Goal: Task Accomplishment & Management: Use online tool/utility

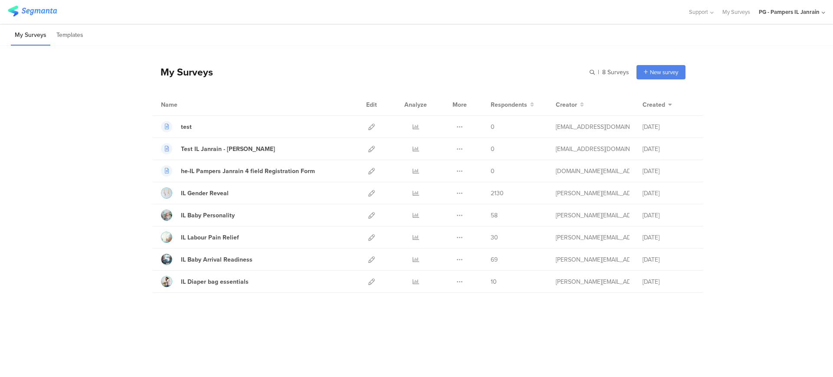
click at [790, 15] on div "PG - Pampers IL Janrain" at bounding box center [788, 12] width 61 height 8
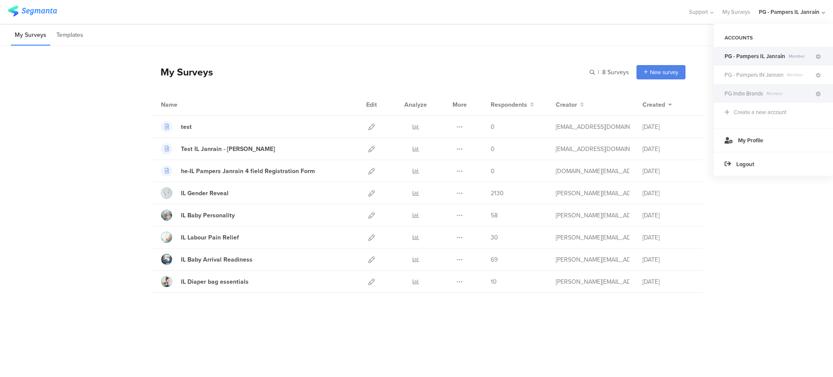
click at [762, 95] on span "PG India Brands" at bounding box center [743, 93] width 39 height 8
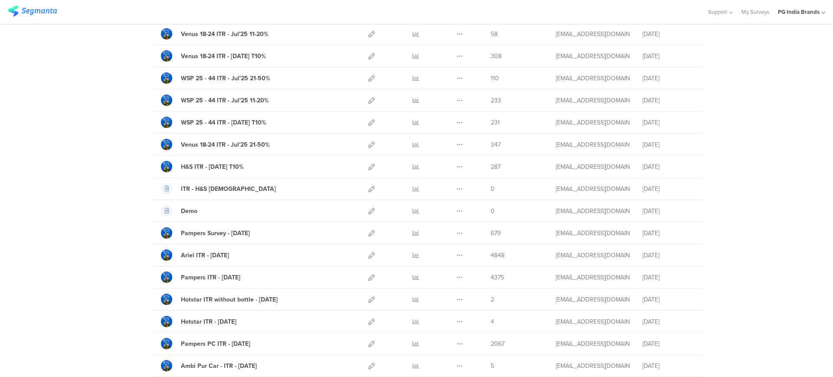
scroll to position [204, 0]
click at [413, 277] on icon at bounding box center [415, 277] width 7 height 7
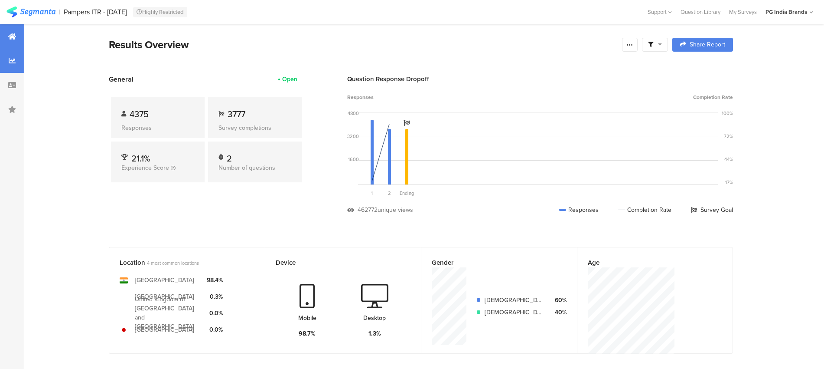
click at [1, 61] on div at bounding box center [12, 61] width 24 height 24
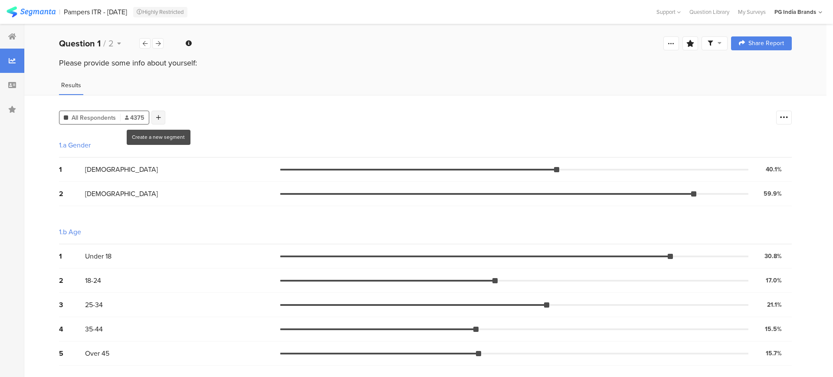
click at [160, 121] on div at bounding box center [158, 118] width 14 height 14
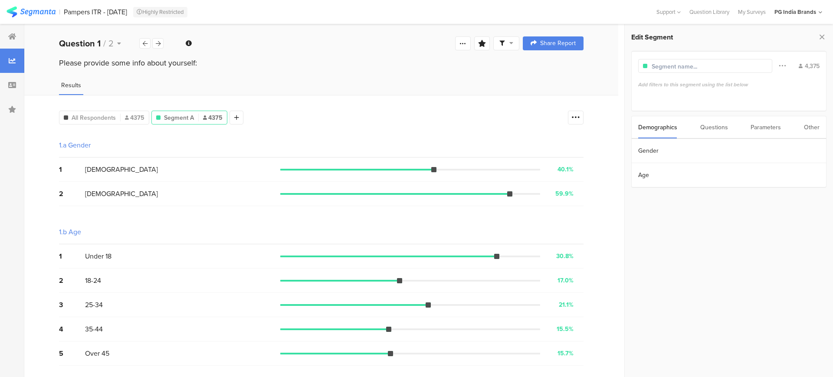
click at [714, 121] on div "Questions" at bounding box center [714, 127] width 28 height 22
click at [767, 129] on div "Parameters" at bounding box center [765, 127] width 30 height 22
click at [680, 160] on section "utm_source" at bounding box center [728, 151] width 194 height 24
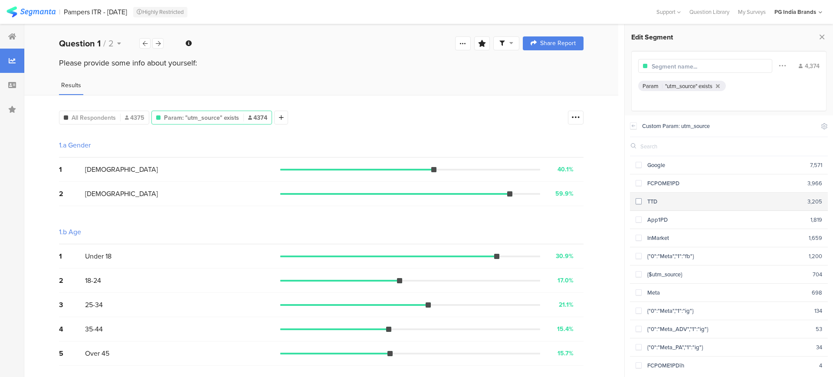
click at [637, 200] on span at bounding box center [638, 201] width 6 height 6
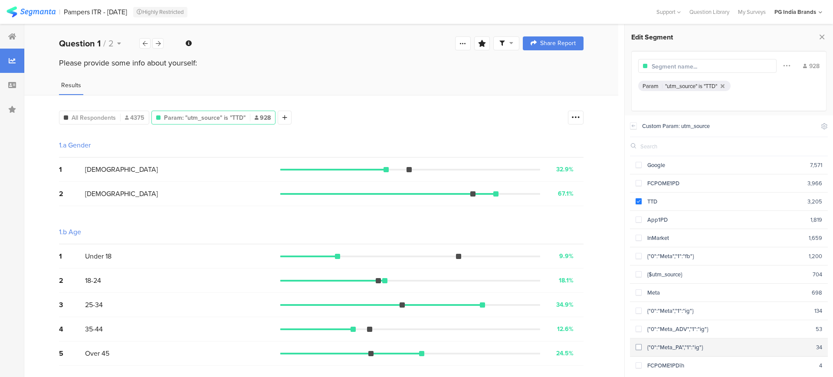
click at [639, 344] on span at bounding box center [638, 347] width 6 height 6
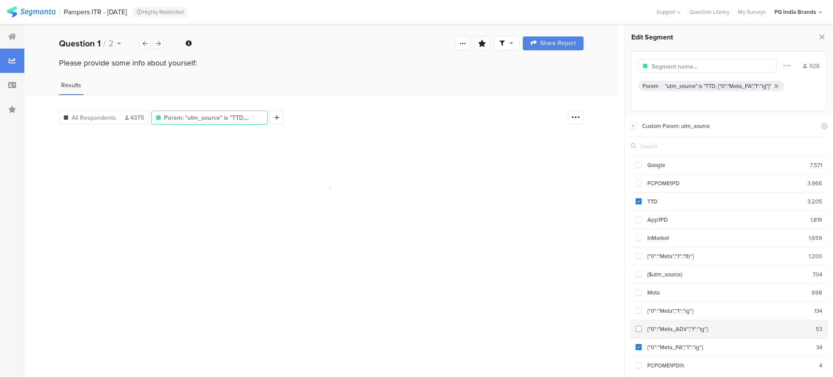
click at [640, 324] on label at bounding box center [638, 328] width 6 height 9
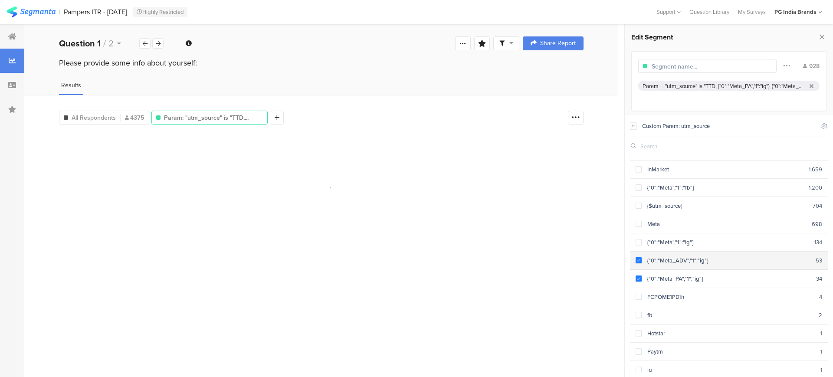
scroll to position [68, 0]
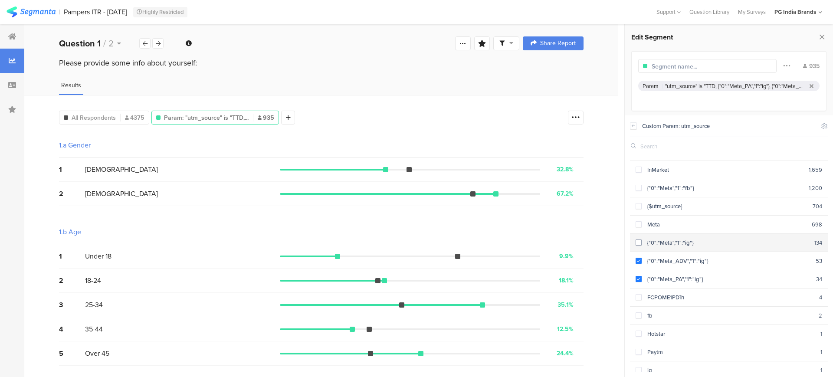
click at [639, 240] on span at bounding box center [638, 242] width 6 height 6
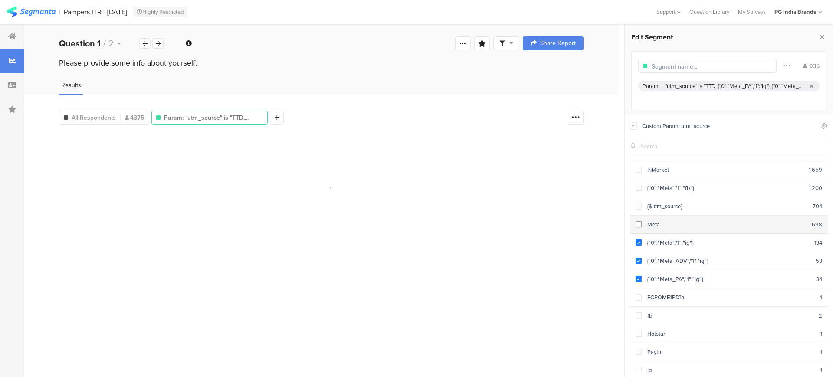
click at [637, 221] on span at bounding box center [638, 224] width 6 height 6
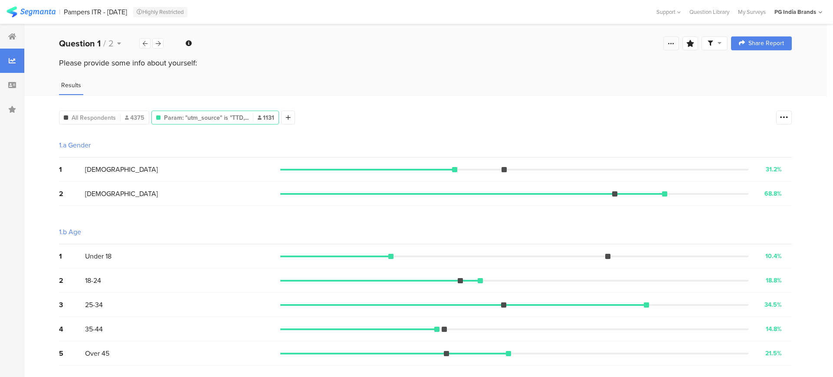
click at [676, 42] on div at bounding box center [671, 43] width 16 height 14
click at [569, 127] on span "Export Results" at bounding box center [577, 131] width 39 height 9
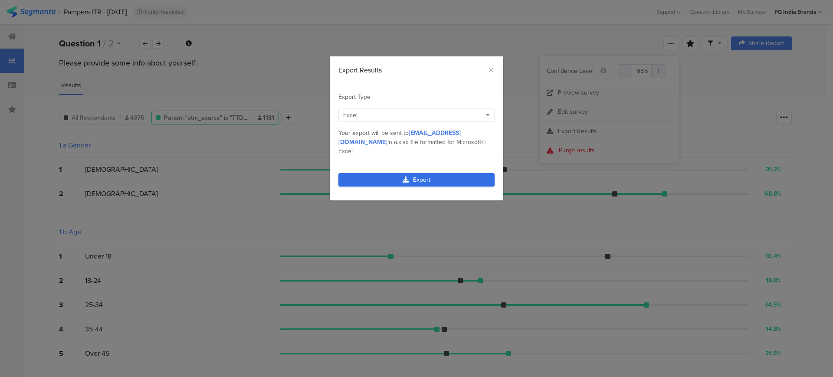
click at [466, 173] on link "Export" at bounding box center [416, 179] width 156 height 13
